Goal: Navigation & Orientation: Find specific page/section

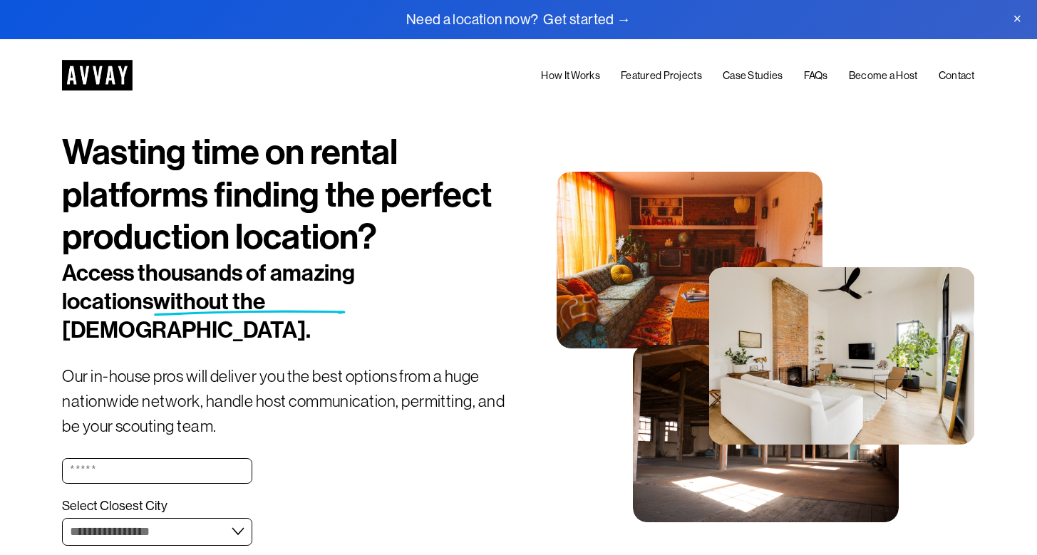
click at [599, 19] on link at bounding box center [518, 19] width 1037 height 39
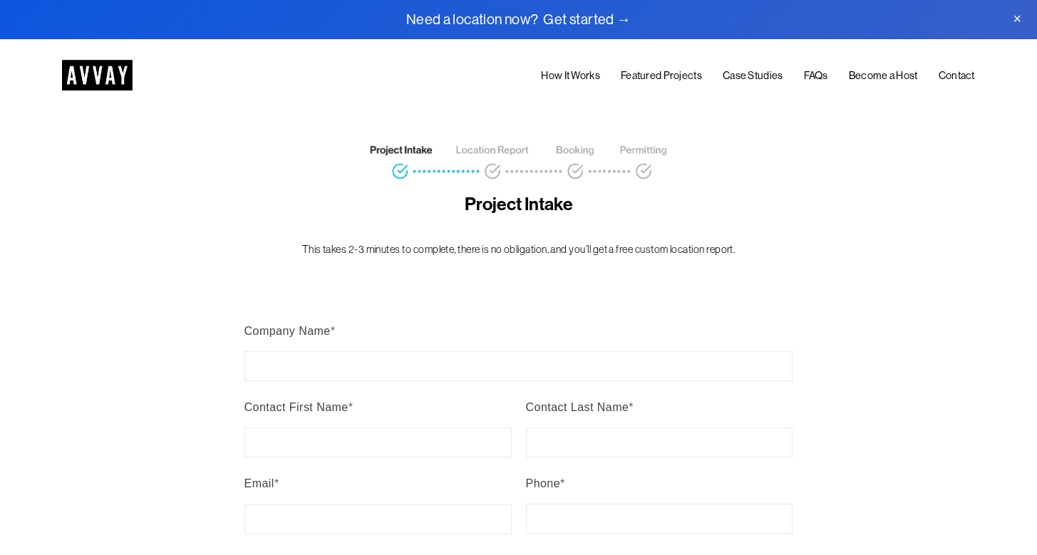
click at [653, 73] on link "Featured Projects" at bounding box center [661, 77] width 81 height 18
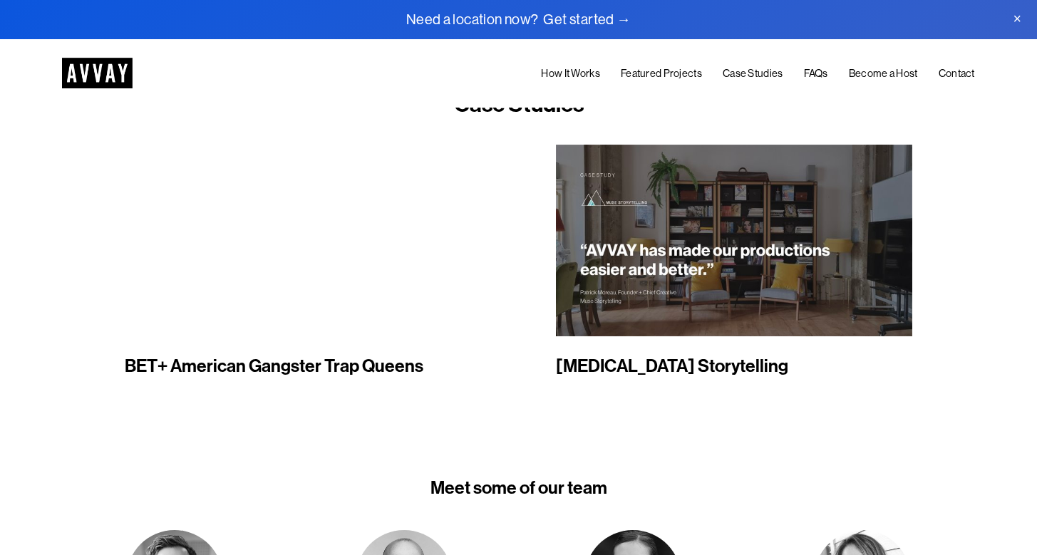
scroll to position [1672, 0]
